Goal: Task Accomplishment & Management: Manage account settings

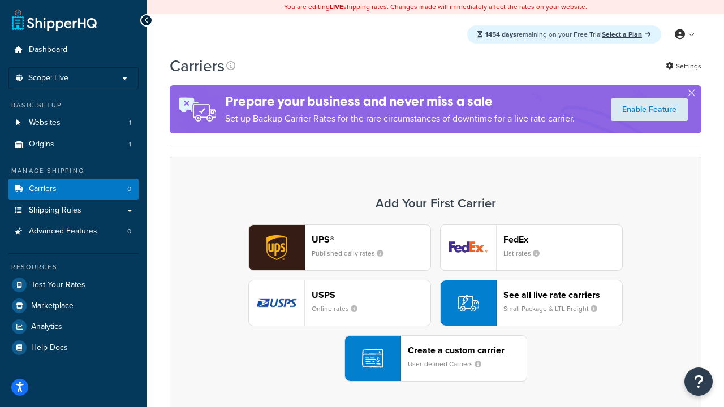
click at [436, 303] on div "UPS® Published daily rates FedEx List rates USPS Online rates See all live rate…" at bounding box center [436, 303] width 508 height 157
click at [563, 239] on header "FedEx" at bounding box center [562, 239] width 119 height 11
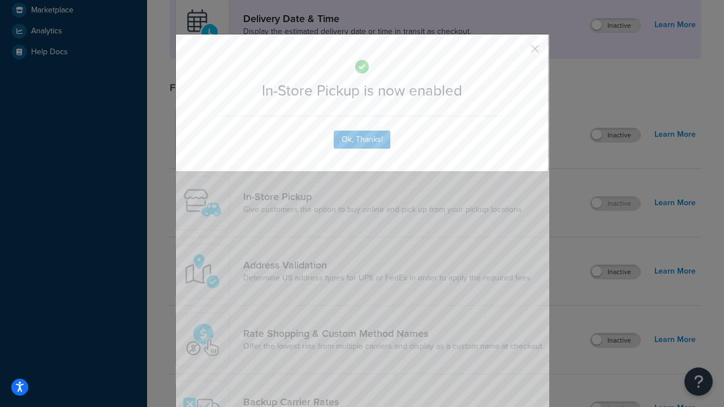
scroll to position [317, 0]
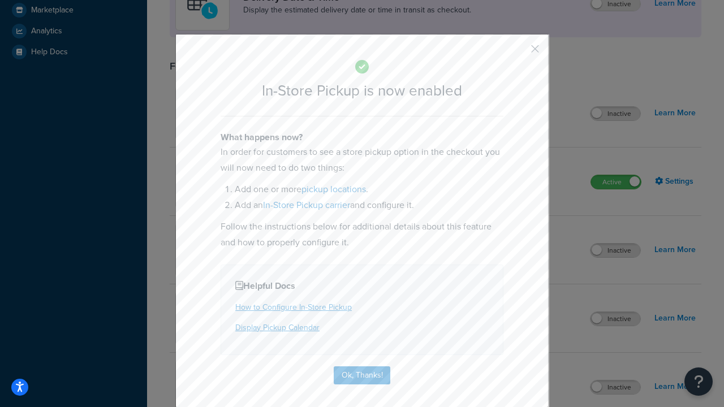
click at [518, 53] on button "button" at bounding box center [518, 52] width 3 height 3
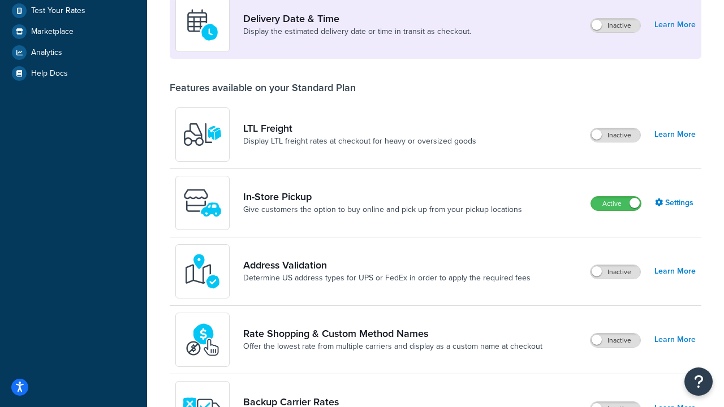
scroll to position [493, 0]
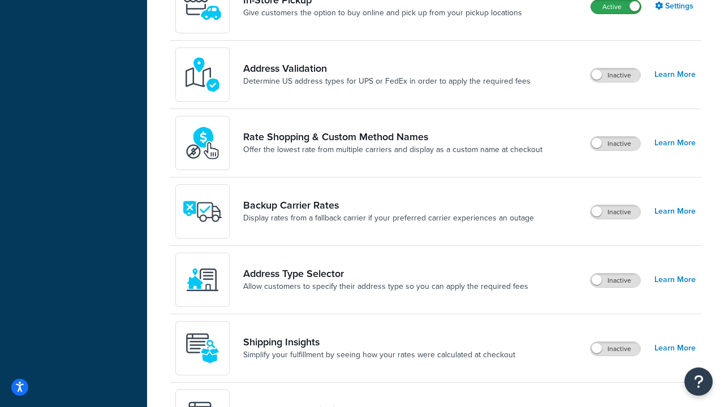
click at [616, 7] on label "Active" at bounding box center [616, 7] width 50 height 14
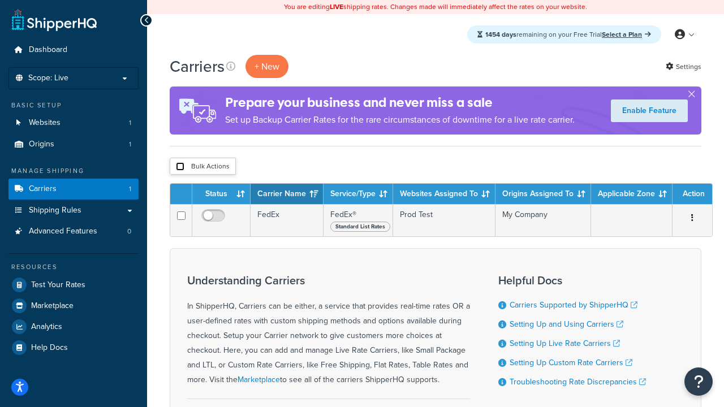
click at [180, 167] on input "checkbox" at bounding box center [180, 166] width 8 height 8
checkbox input "true"
click at [0, 0] on button "Delete" at bounding box center [0, 0] width 0 height 0
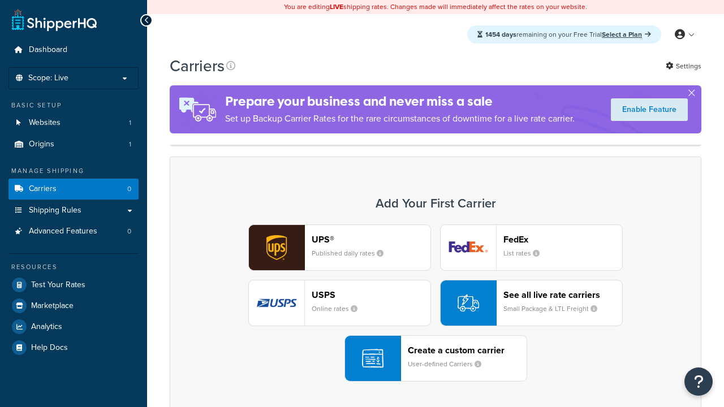
scroll to position [225, 0]
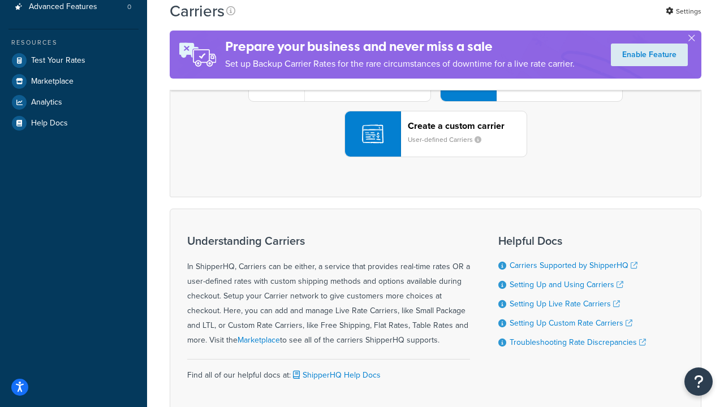
click at [436, 157] on div "UPS® Published daily rates FedEx List rates USPS Online rates See all live rate…" at bounding box center [436, 78] width 508 height 157
click at [436, 148] on div "Create a custom carrier User-defined Carriers" at bounding box center [467, 133] width 119 height 27
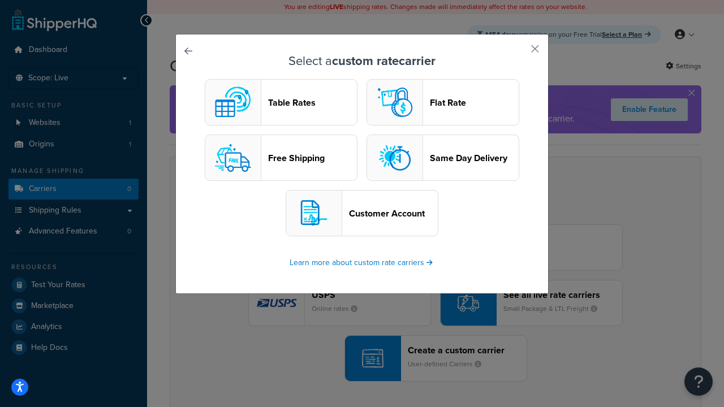
click at [281, 102] on header "Table Rates" at bounding box center [312, 102] width 89 height 11
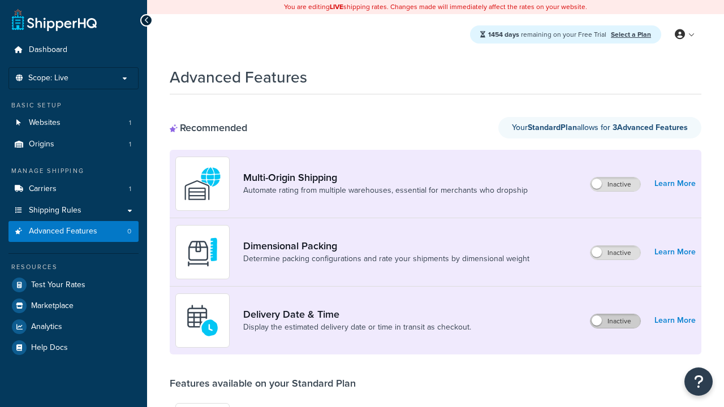
click at [615, 321] on label "Inactive" at bounding box center [616, 321] width 50 height 14
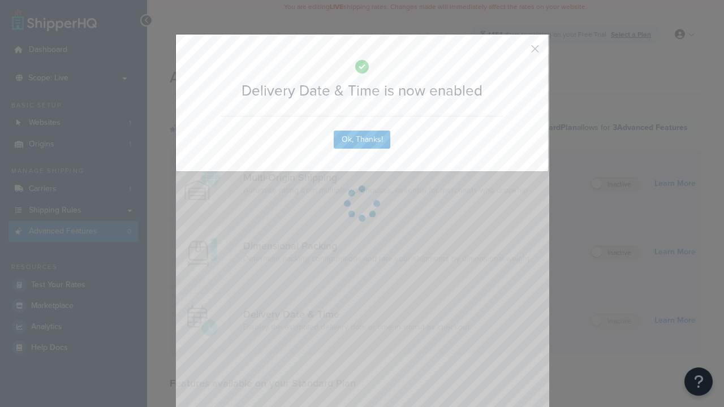
click at [518, 51] on button "button" at bounding box center [518, 52] width 3 height 3
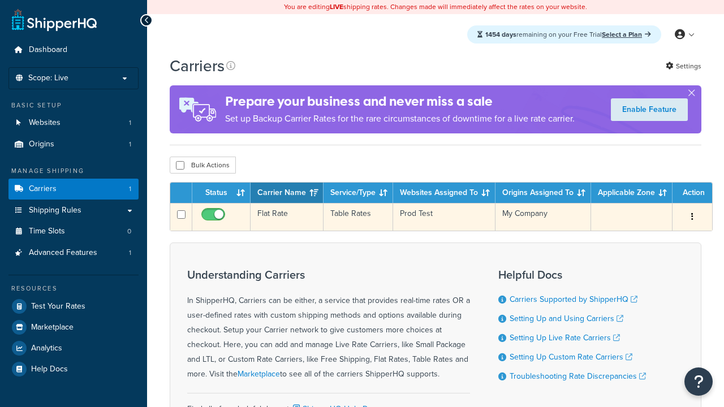
click at [287, 217] on td "Flat Rate" at bounding box center [287, 217] width 73 height 28
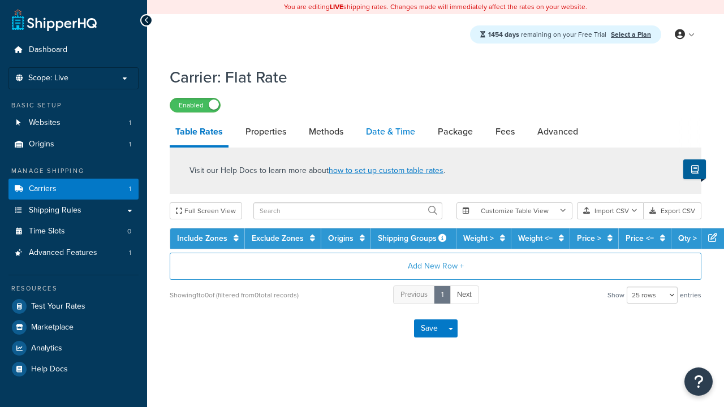
click at [390, 132] on link "Date & Time" at bounding box center [390, 131] width 61 height 27
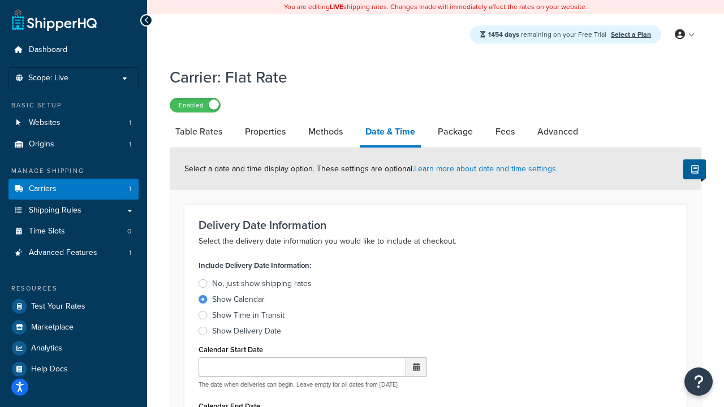
click at [238, 301] on div "Show Calendar" at bounding box center [238, 299] width 53 height 11
click at [0, 0] on input "Show Calendar" at bounding box center [0, 0] width 0 height 0
type input "[DATE]"
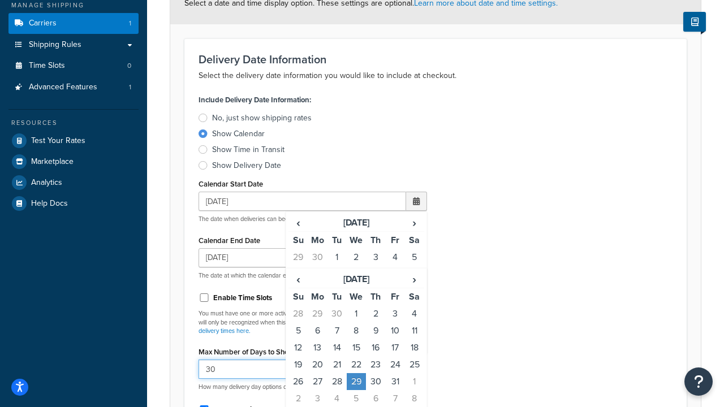
type input "30"
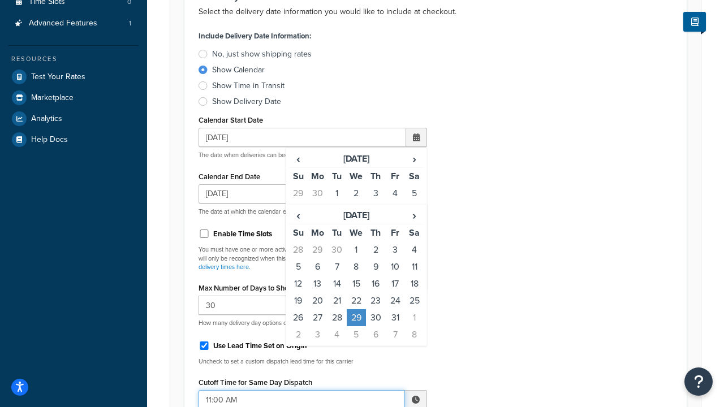
type input "11:00 AM"
type input "5"
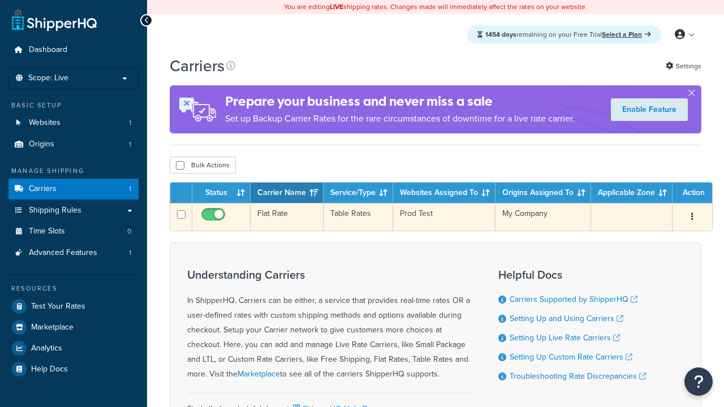
click at [287, 217] on td "Flat Rate" at bounding box center [287, 217] width 73 height 28
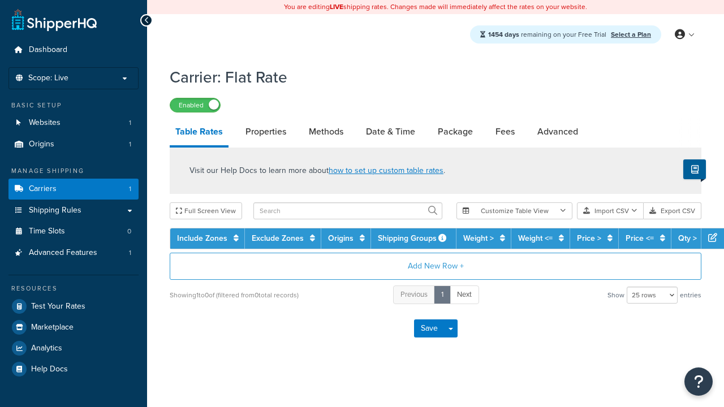
select select "25"
click at [390, 132] on link "Date & Time" at bounding box center [390, 131] width 61 height 27
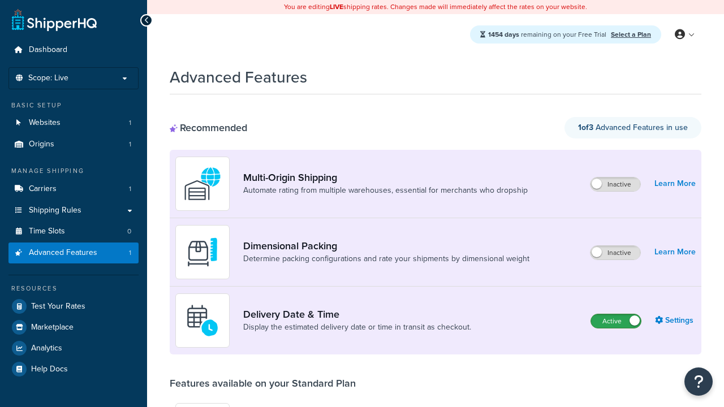
click at [616, 321] on label "Active" at bounding box center [616, 321] width 50 height 14
